Goal: Find specific page/section: Find specific page/section

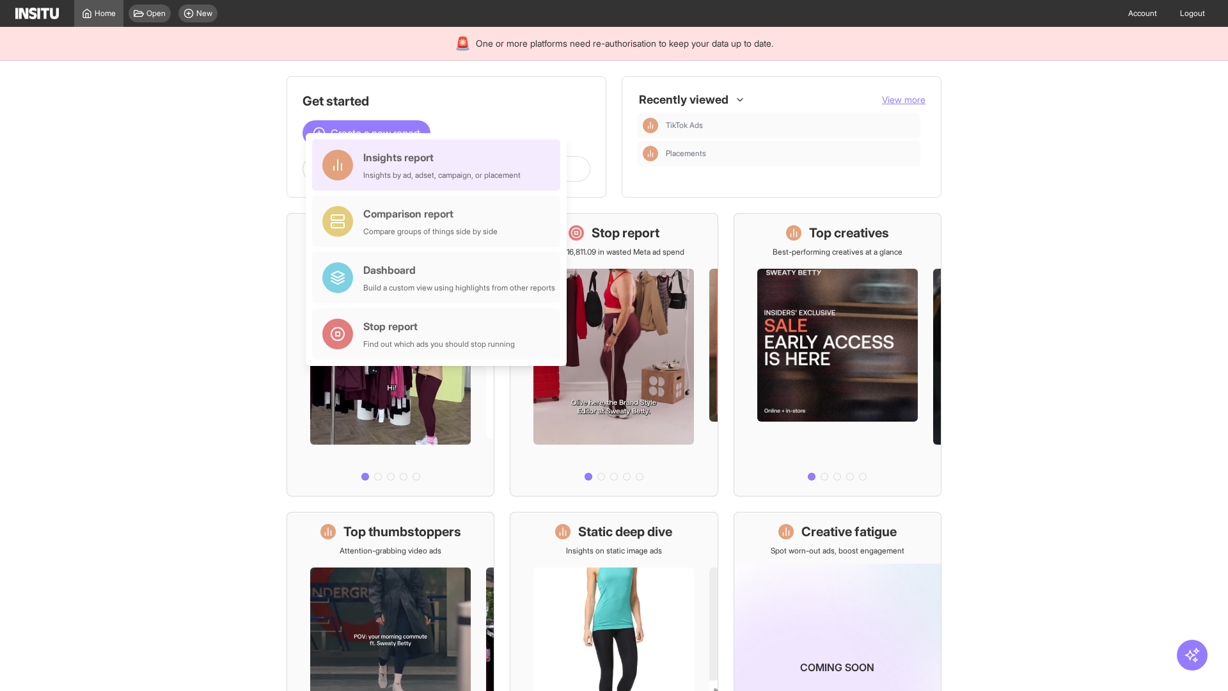
click at [439, 169] on div "Insights report Insights by ad, adset, campaign, or placement" at bounding box center [441, 165] width 157 height 31
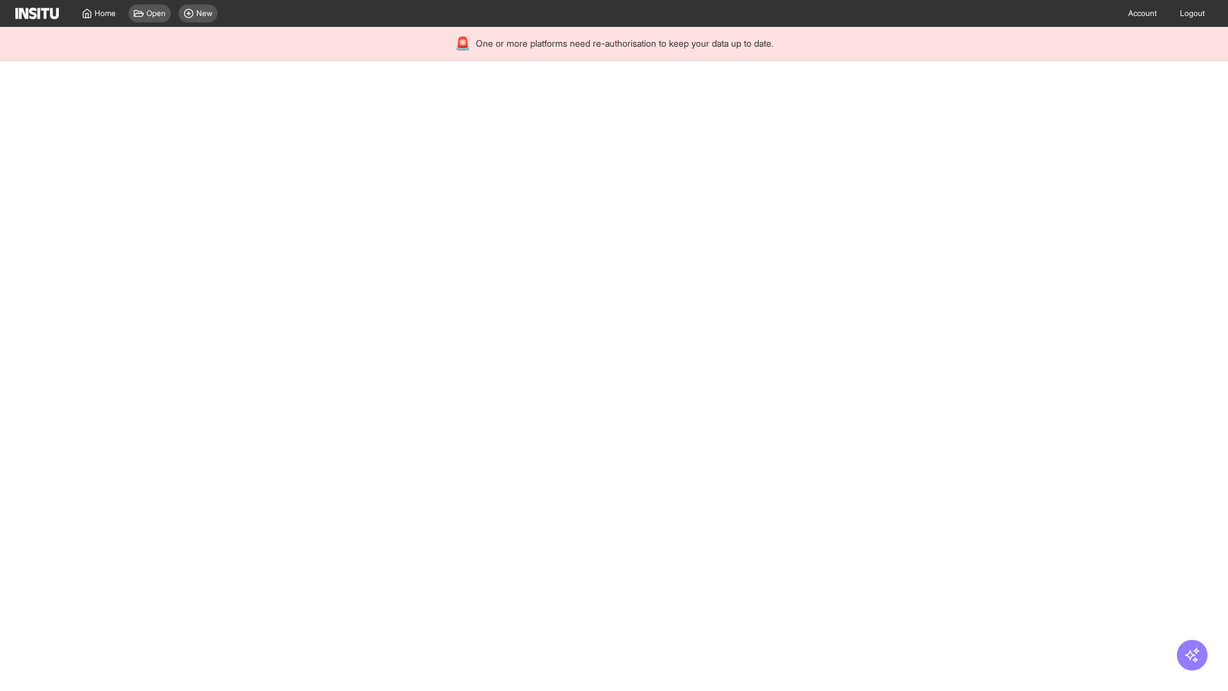
select select "**"
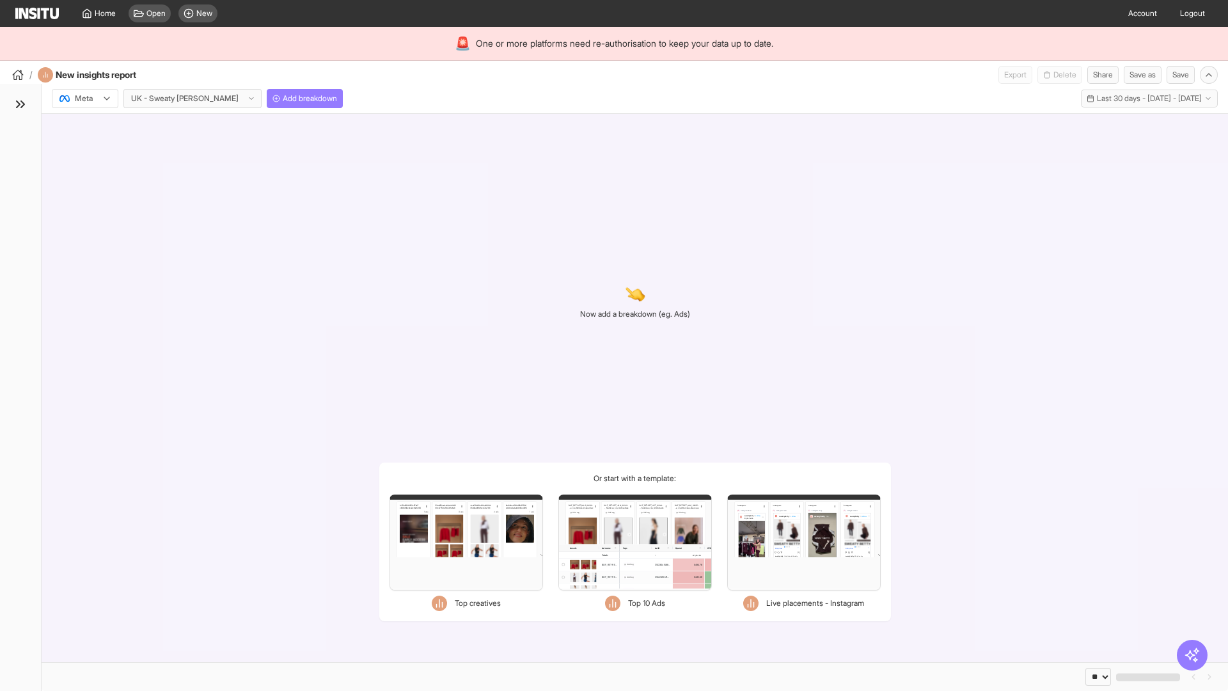
click at [85, 98] on div at bounding box center [76, 98] width 36 height 13
click at [88, 148] on span "TikTok" at bounding box center [86, 148] width 22 height 12
